Goal: Navigation & Orientation: Find specific page/section

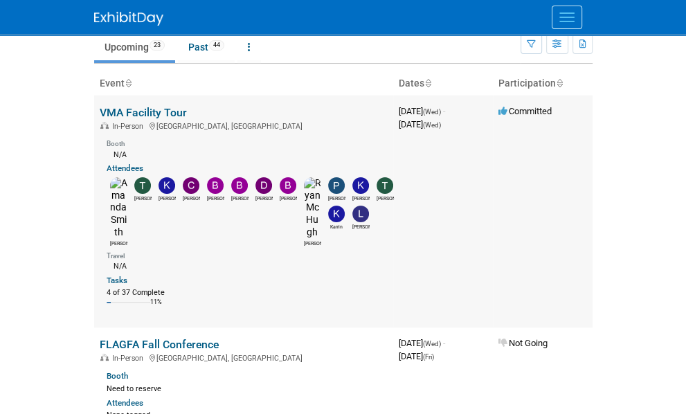
scroll to position [208, 0]
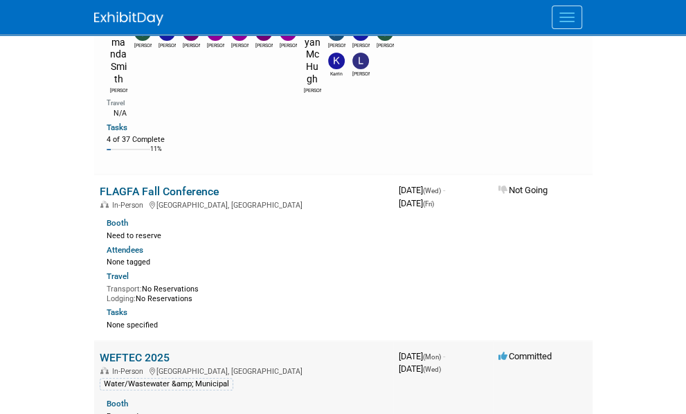
click at [100, 351] on link "WEFTEC 2025" at bounding box center [135, 357] width 70 height 13
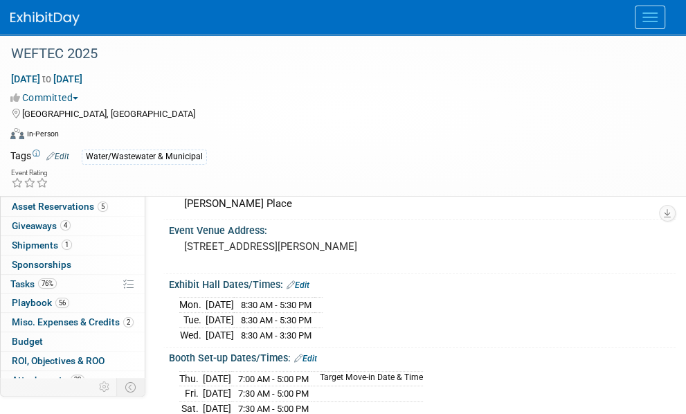
click at [48, 162] on link "6 Staff 6" at bounding box center [73, 168] width 144 height 19
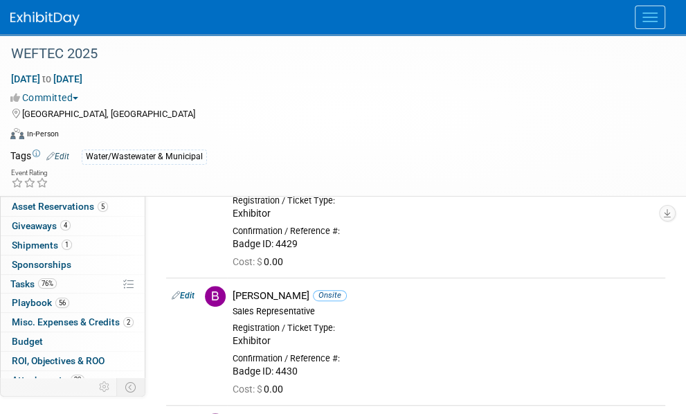
scroll to position [346, 0]
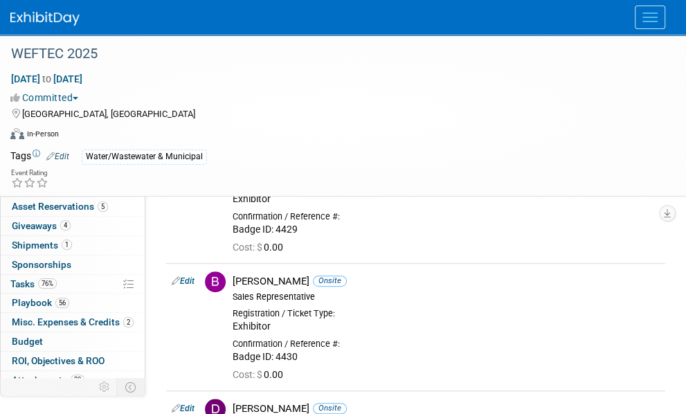
click at [0, 0] on link "Events" at bounding box center [0, 0] width 0 height 0
